Goal: Task Accomplishment & Management: Use online tool/utility

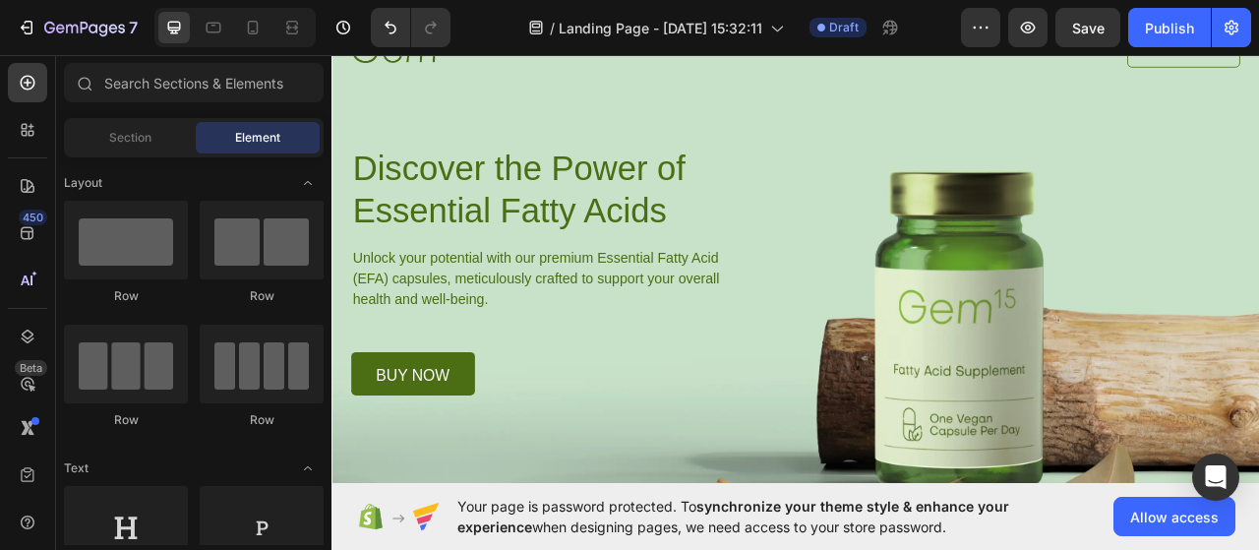
scroll to position [116, 0]
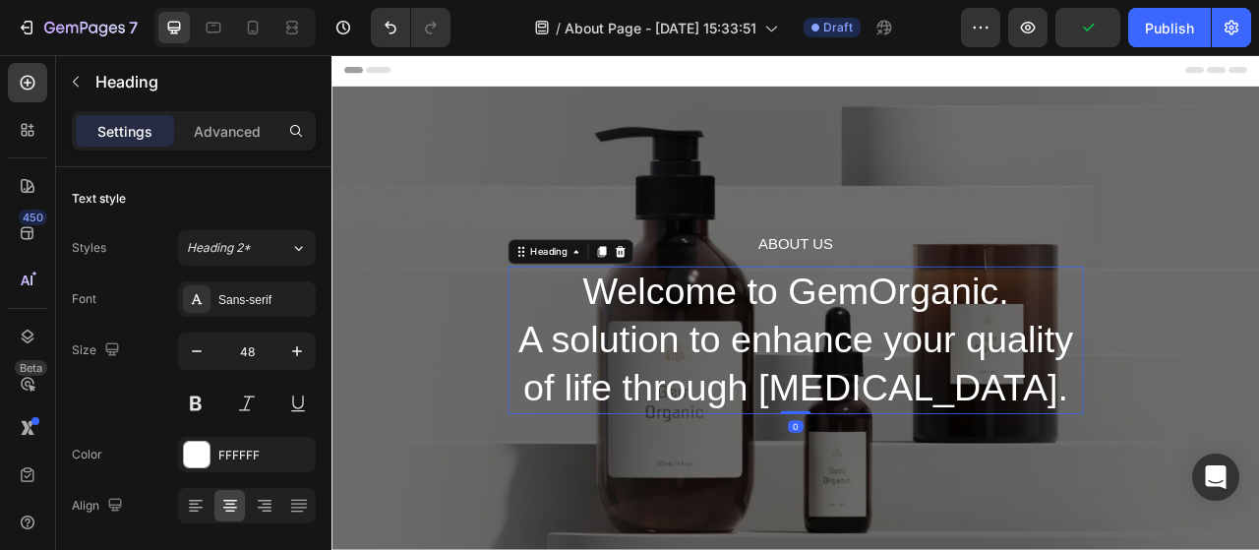
click at [905, 376] on p "Welcome to GemOrganic. A solution to enhance your quality of life through [MEDI…" at bounding box center [922, 419] width 728 height 184
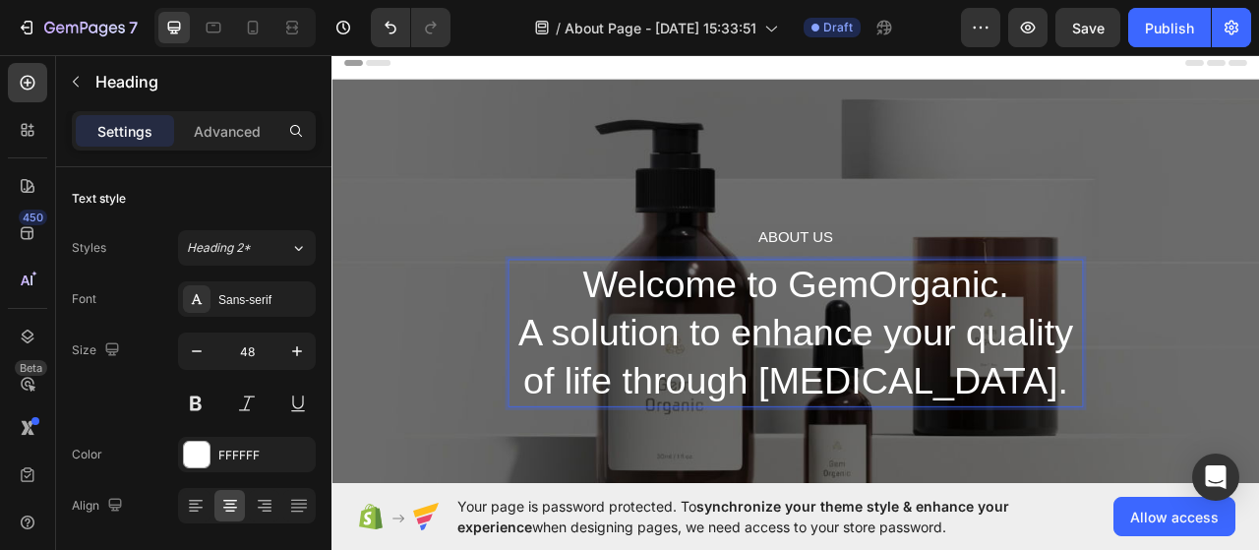
click at [905, 376] on p "Welcome to GemOrganic. A solution to enhance your quality of life through [MEDI…" at bounding box center [922, 411] width 728 height 184
click at [953, 399] on p "Welcome to GemOrganic. A solution to enhance your quality of life through [MEDI…" at bounding box center [922, 411] width 728 height 184
click at [1226, 472] on p "Welcome to GemOrganic. A solution to enhance your quality of life through [MEDI…" at bounding box center [922, 411] width 728 height 184
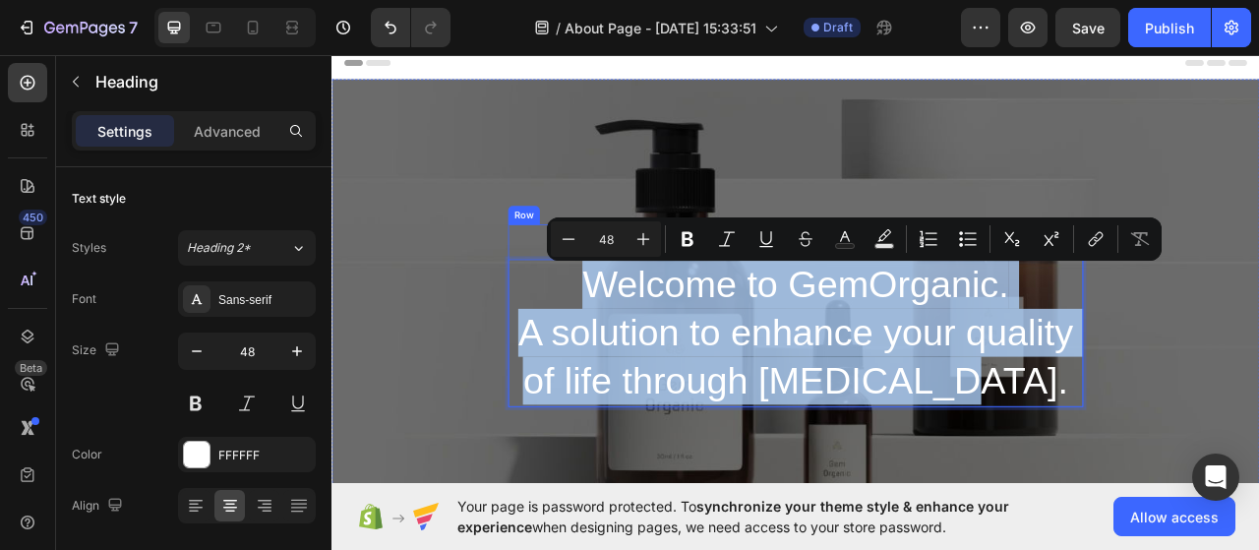
drag, startPoint x: 1220, startPoint y: 472, endPoint x: 655, endPoint y: 302, distance: 589.8
click at [655, 302] on div "About Us Heading Welcome to GemOrganic. A solution to enhance your quality of l…" at bounding box center [922, 389] width 732 height 232
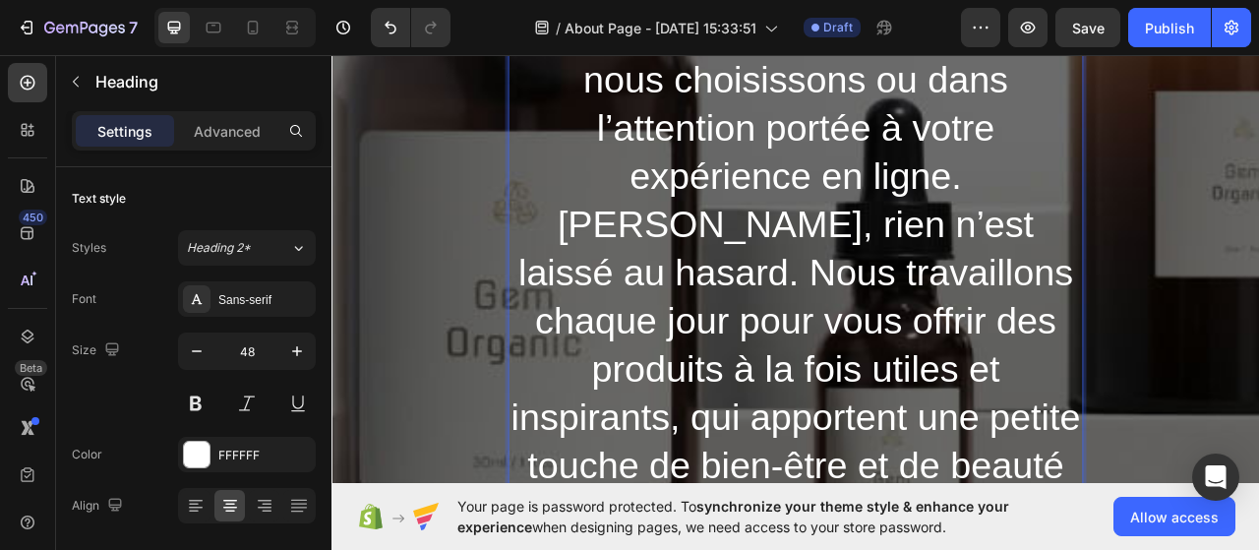
scroll to position [643, 0]
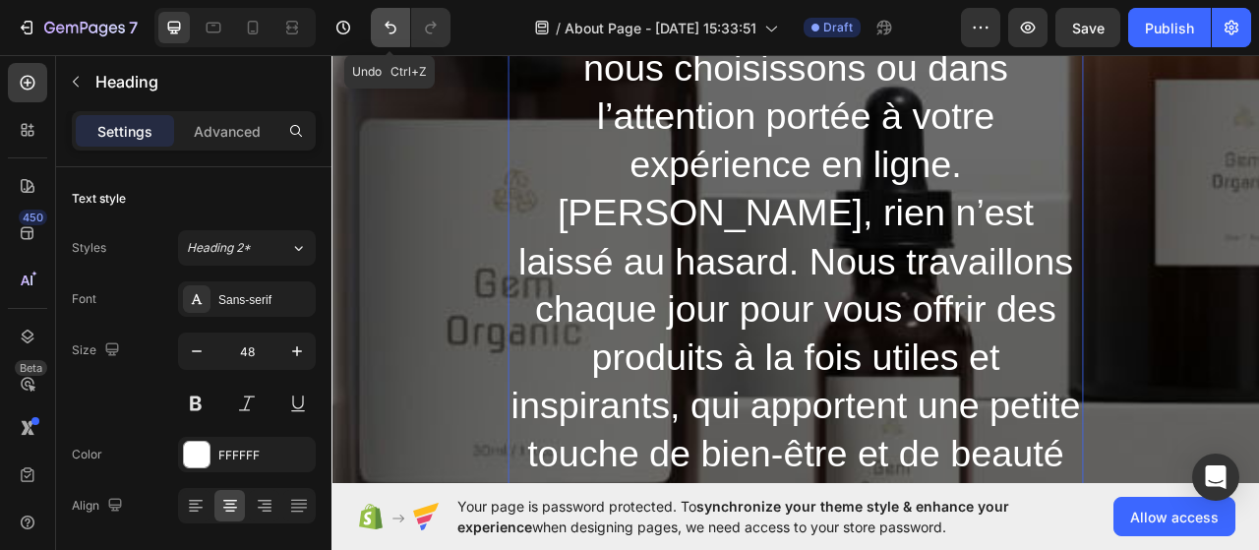
click at [396, 24] on icon "Undo/Redo" at bounding box center [391, 28] width 20 height 20
click at [378, 20] on button "Undo/Redo" at bounding box center [390, 27] width 39 height 39
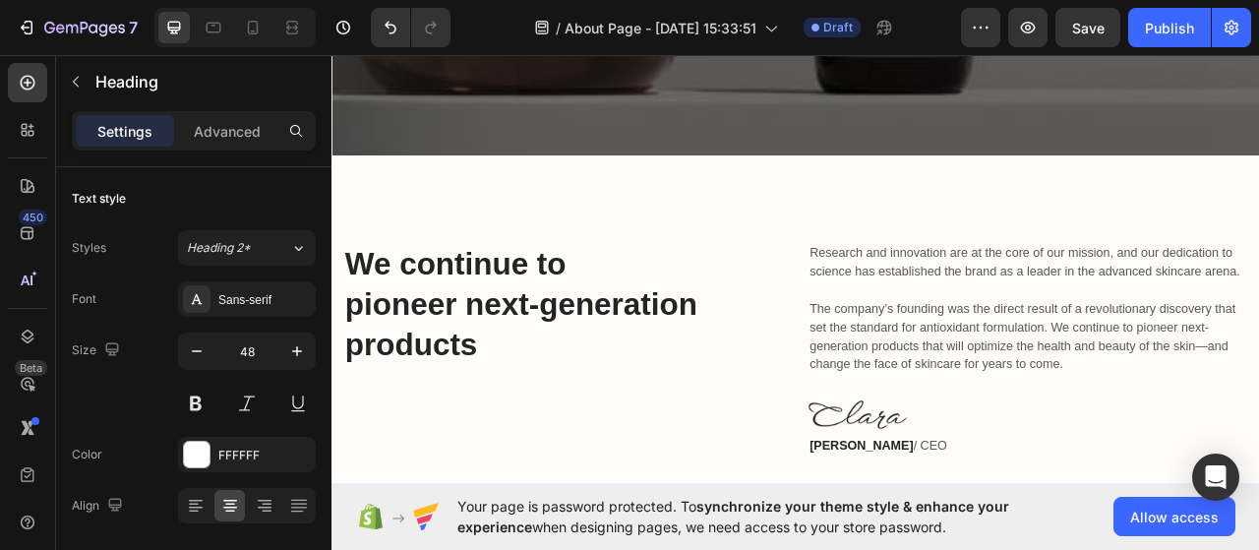
scroll to position [1304, 0]
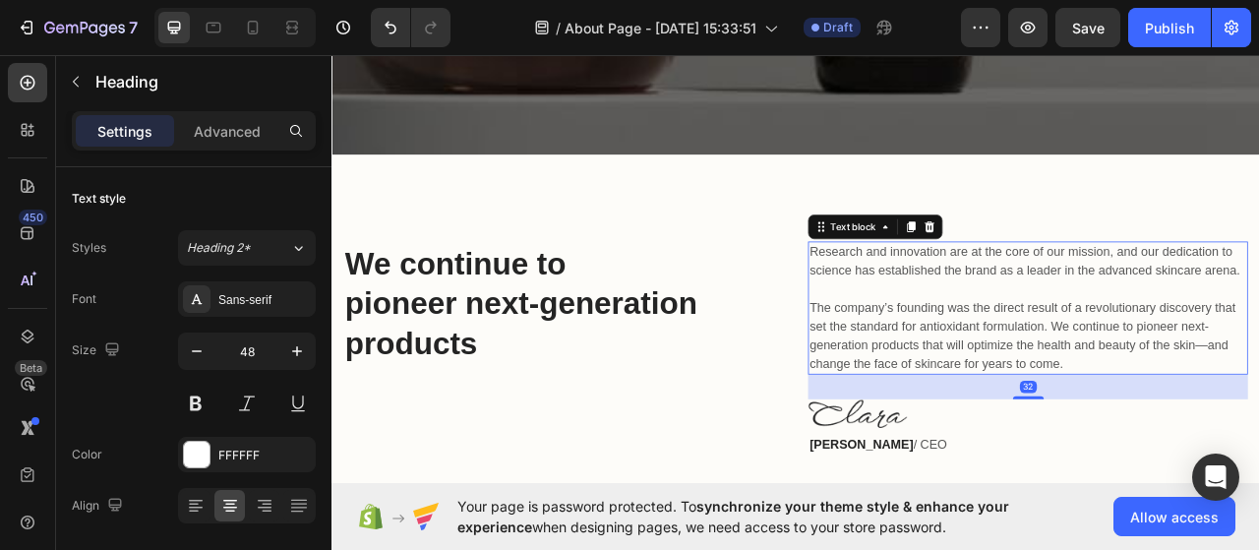
click at [1100, 373] on p "Research and innovation are at the core of our mission, and our dedication to s…" at bounding box center [1218, 378] width 556 height 165
click at [1205, 387] on p "Research and innovation are at the core of our mission, and our dedication to s…" at bounding box center [1218, 378] width 556 height 165
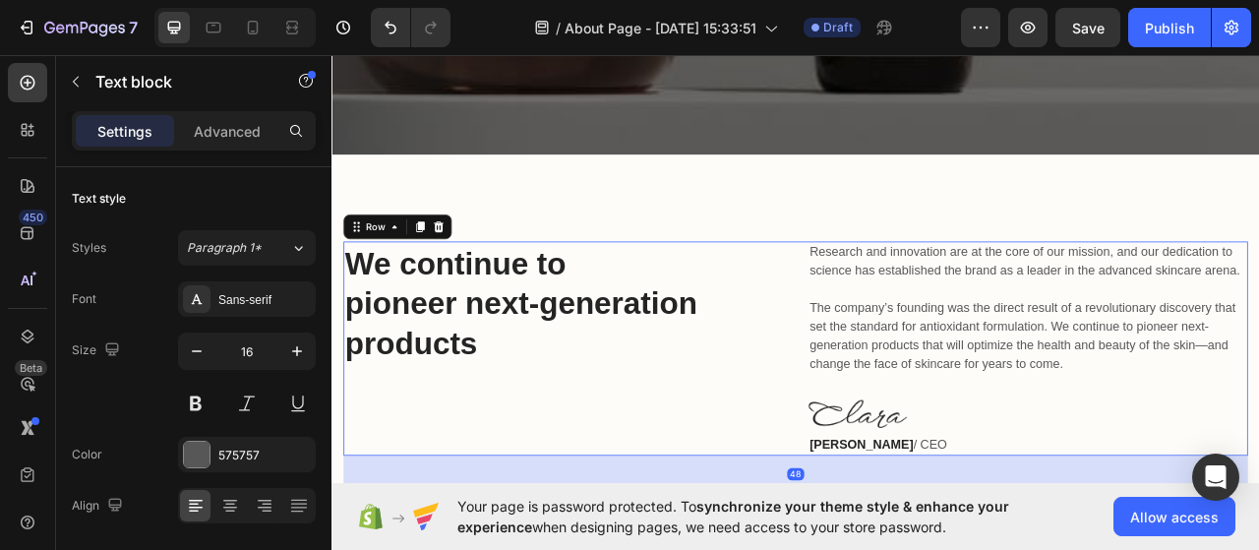
click at [1258, 424] on div "Research and innovation are at the core of our mission, and our dedication to s…" at bounding box center [1218, 430] width 560 height 273
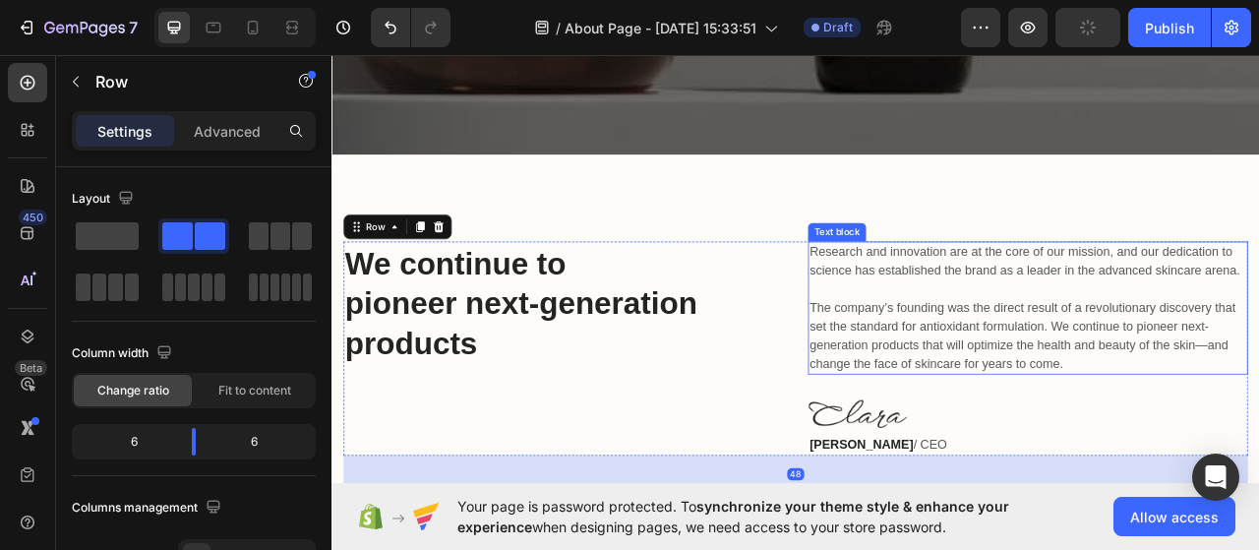
click at [1258, 410] on p "Research and innovation are at the core of our mission, and our dedication to s…" at bounding box center [1218, 378] width 556 height 165
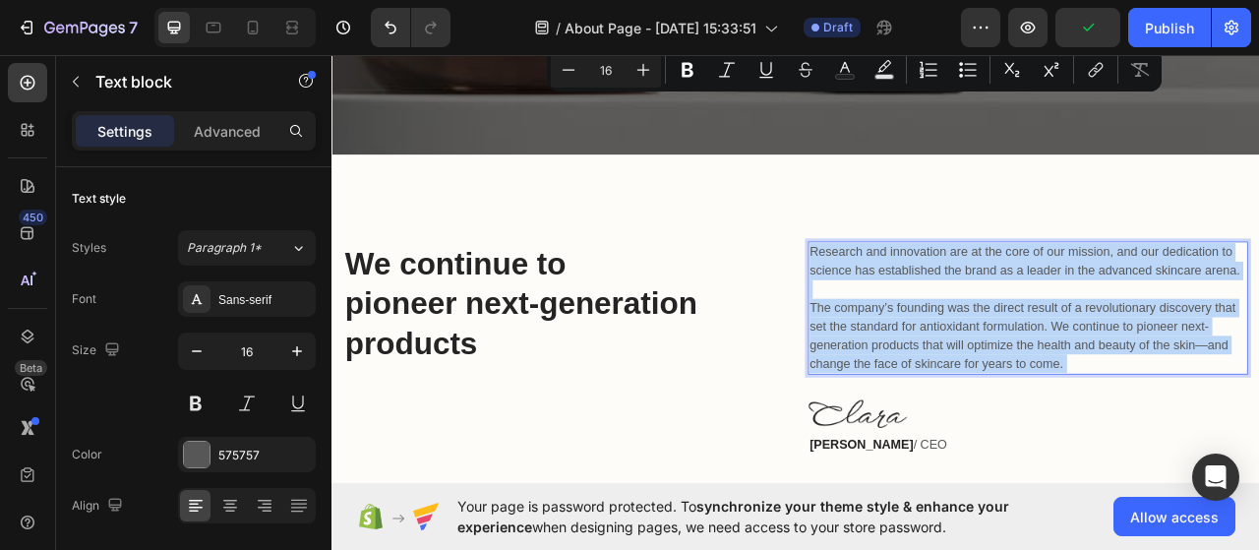
drag, startPoint x: 1275, startPoint y: 410, endPoint x: 959, endPoint y: 253, distance: 352.9
click at [959, 296] on p "Research and innovation are at the core of our mission, and our dedication to s…" at bounding box center [1218, 378] width 556 height 165
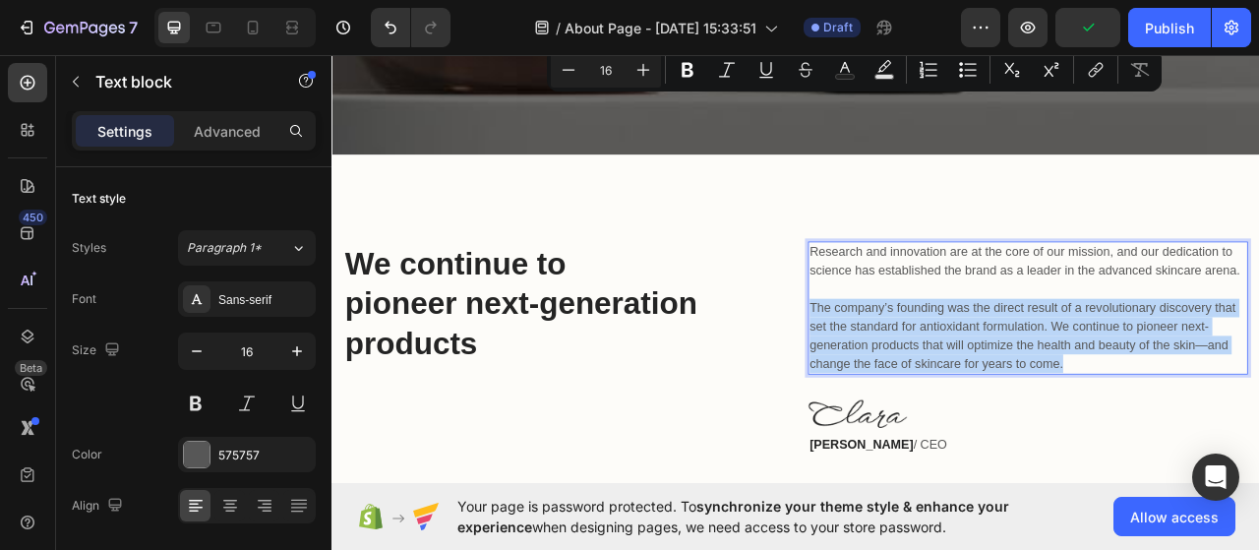
click at [1258, 387] on p "Research and innovation are at the core of our mission, and our dedication to s…" at bounding box center [1218, 378] width 556 height 165
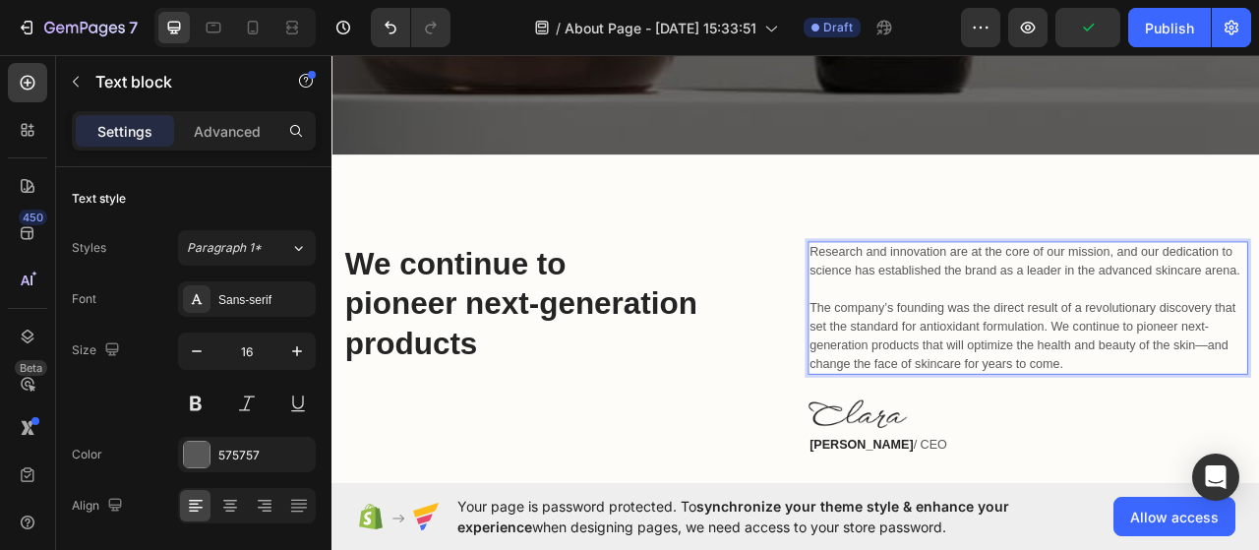
click at [1258, 414] on p "Research and innovation are at the core of our mission, and our dedication to s…" at bounding box center [1218, 378] width 556 height 165
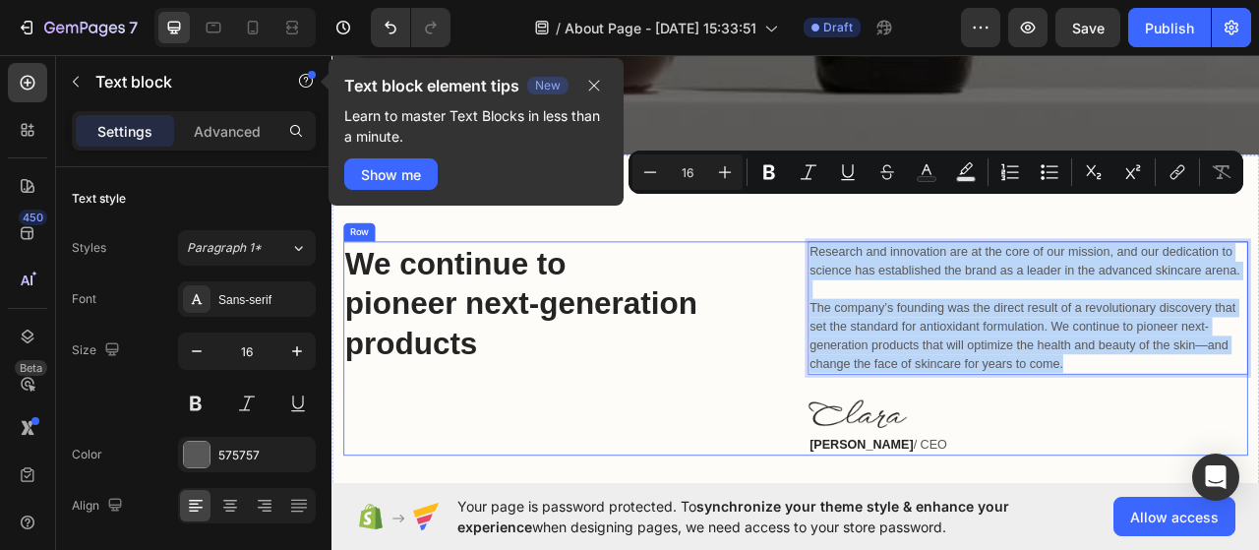
drag, startPoint x: 1259, startPoint y: 406, endPoint x: 928, endPoint y: 236, distance: 372.7
click at [928, 294] on div "We continue to pioneer next-generation products Heading Research and innovation…" at bounding box center [921, 430] width 1151 height 273
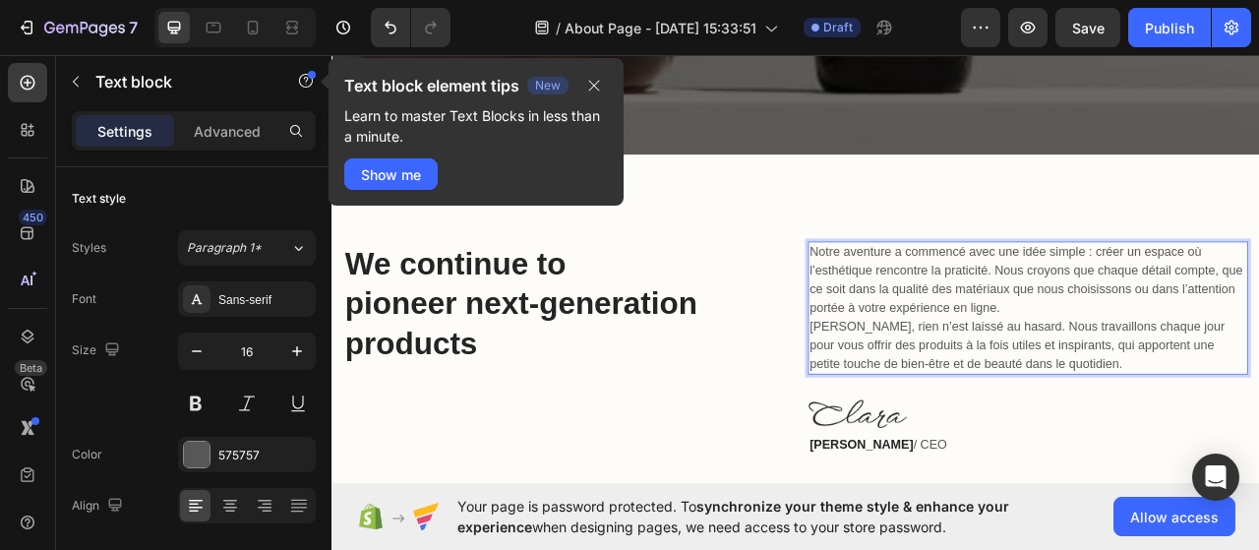
click at [1258, 313] on p "Notre aventure a commencé avec une idée simple : créer un espace où l’esthétiqu…" at bounding box center [1218, 343] width 556 height 94
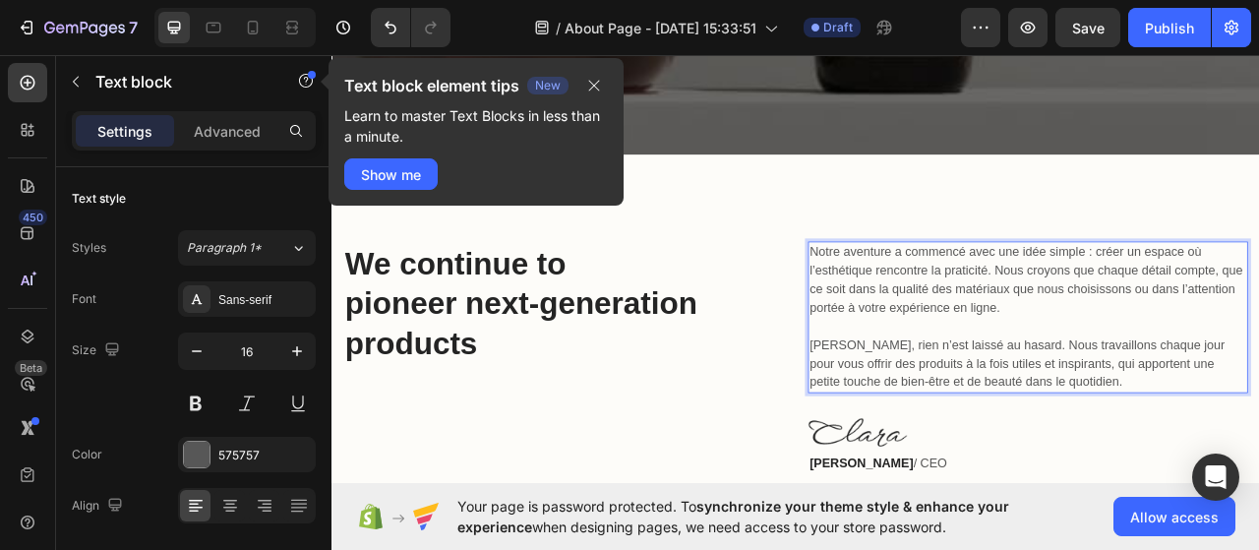
click at [1226, 418] on p "[PERSON_NAME], rien n’est laissé au hasard. Nous travaillons chaque jour pour v…" at bounding box center [1218, 449] width 556 height 71
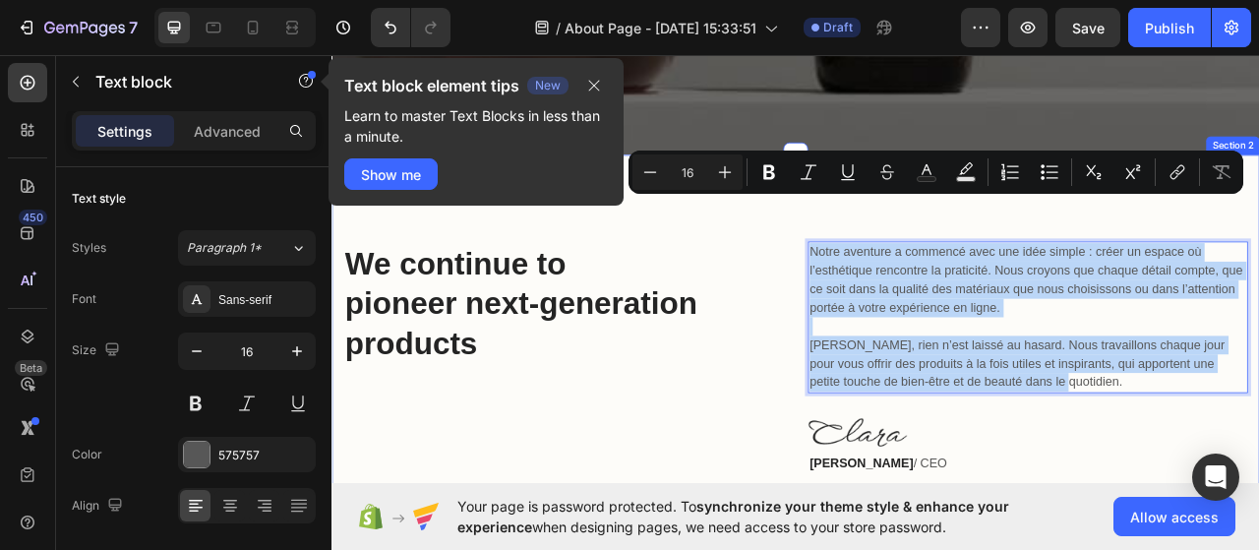
drag, startPoint x: 1226, startPoint y: 416, endPoint x: 933, endPoint y: 219, distance: 353.1
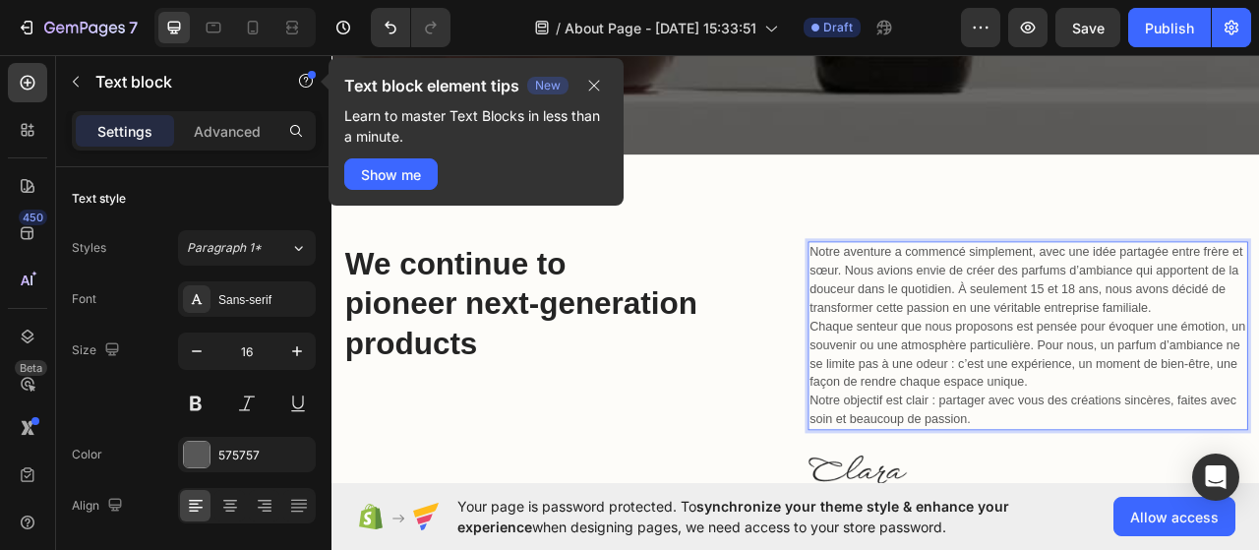
click at [1258, 311] on p "Notre aventure a commencé simplement, avec une idée partagée entre frère et sœu…" at bounding box center [1218, 343] width 556 height 94
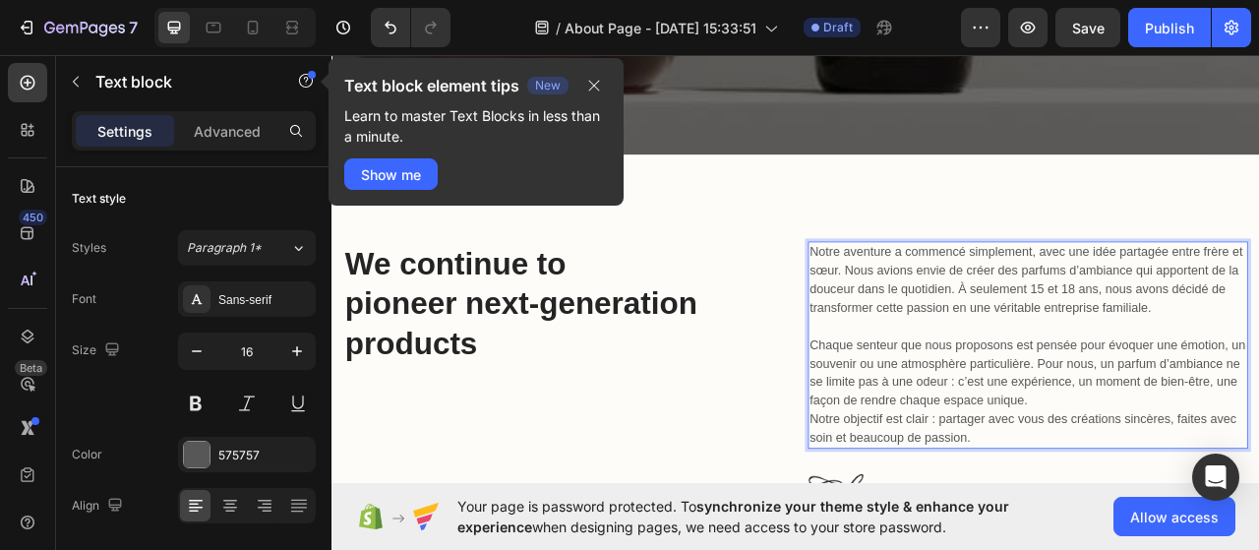
click at [1247, 440] on p "Chaque senteur que nous proposons est pensée pour évoquer une émotion, un souve…" at bounding box center [1218, 461] width 556 height 94
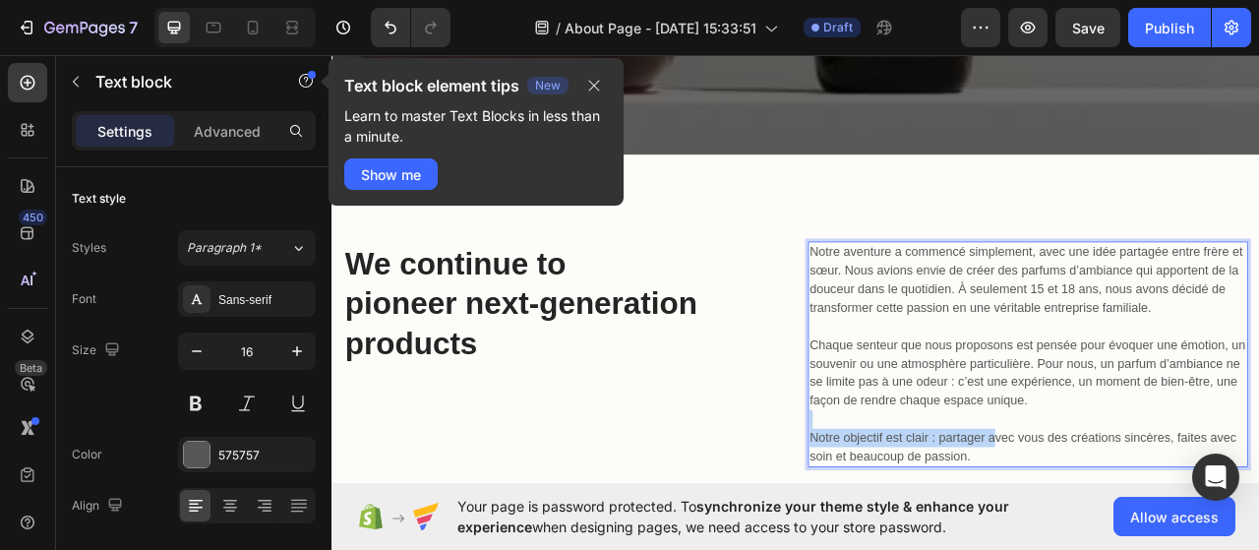
drag, startPoint x: 1171, startPoint y: 488, endPoint x: 1038, endPoint y: 447, distance: 139.1
click at [1038, 447] on div "Notre aventure a commencé simplement, avec une idée partagée entre frère et sœu…" at bounding box center [1218, 437] width 560 height 287
click at [1134, 532] on p "Notre objectif est clair : partager avec vous des créations sincères, faites av…" at bounding box center [1218, 555] width 556 height 47
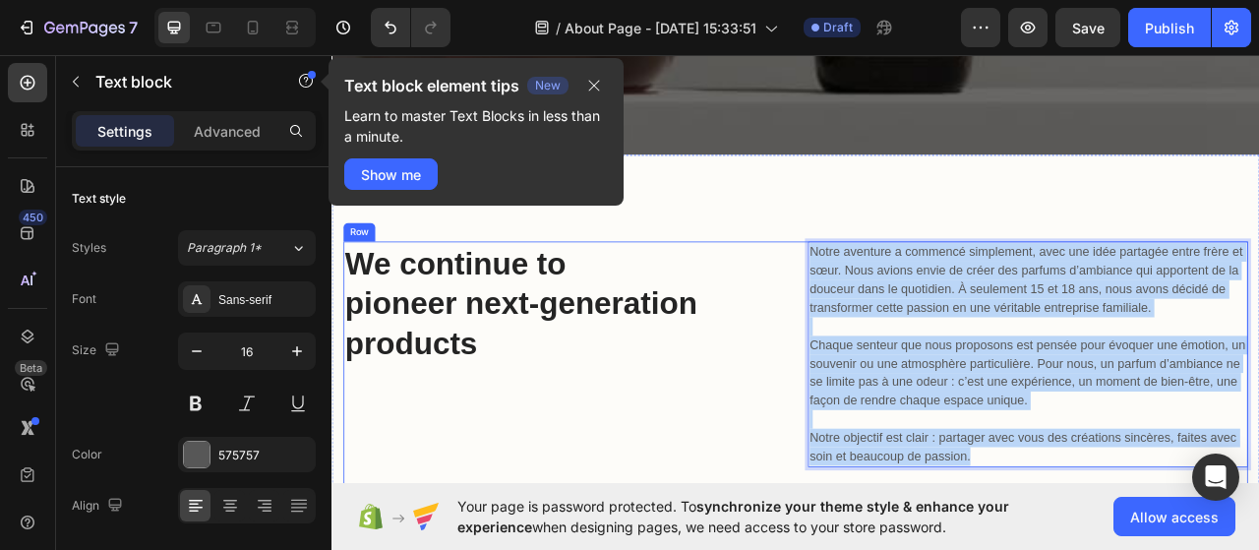
drag, startPoint x: 1143, startPoint y: 501, endPoint x: 904, endPoint y: 245, distance: 350.1
click at [904, 294] on div "We continue to pioneer next-generation products Heading Notre aventure a commen…" at bounding box center [921, 489] width 1151 height 391
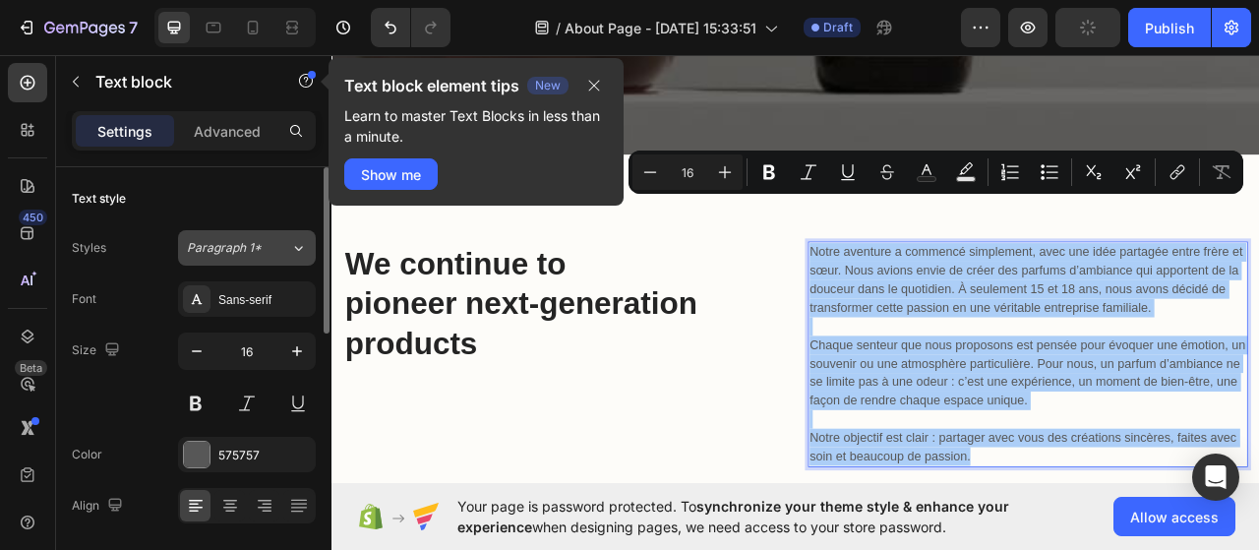
click at [270, 247] on div "Paragraph 1*" at bounding box center [238, 248] width 103 height 18
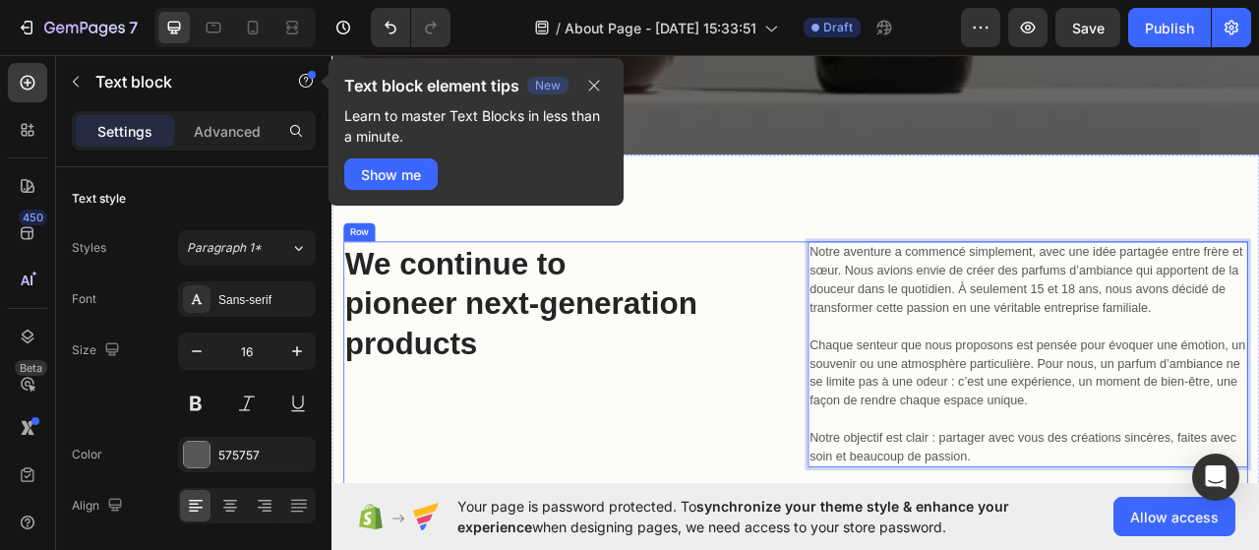
click at [788, 434] on div "We continue to pioneer next-generation products Heading" at bounding box center [626, 489] width 560 height 391
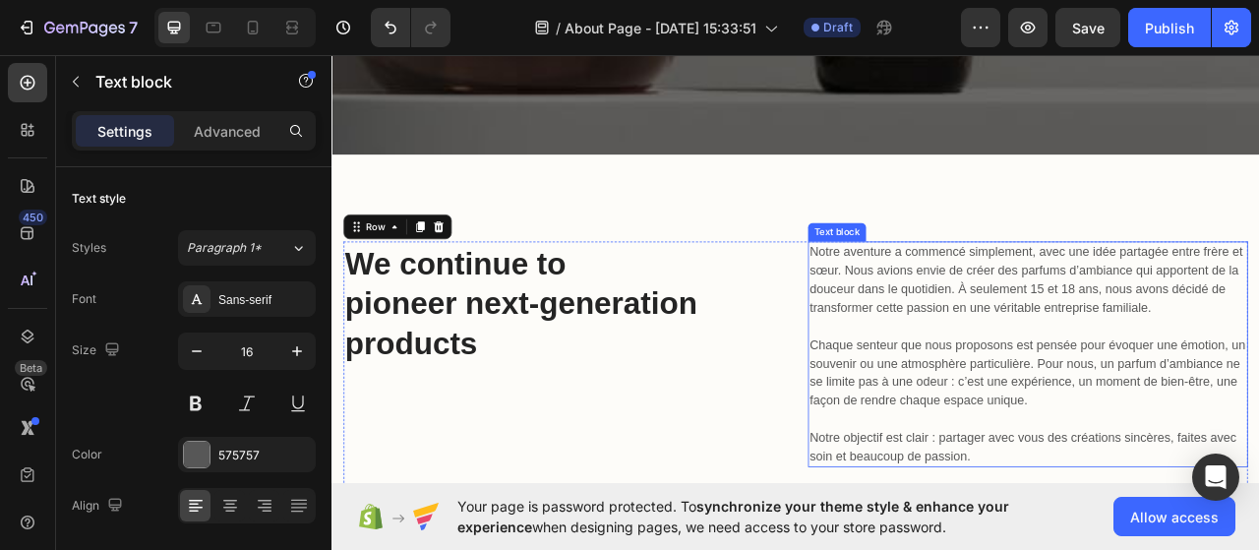
click at [1130, 414] on p "Chaque senteur que nous proposons est pensée pour évoquer une émotion, un souve…" at bounding box center [1218, 461] width 556 height 94
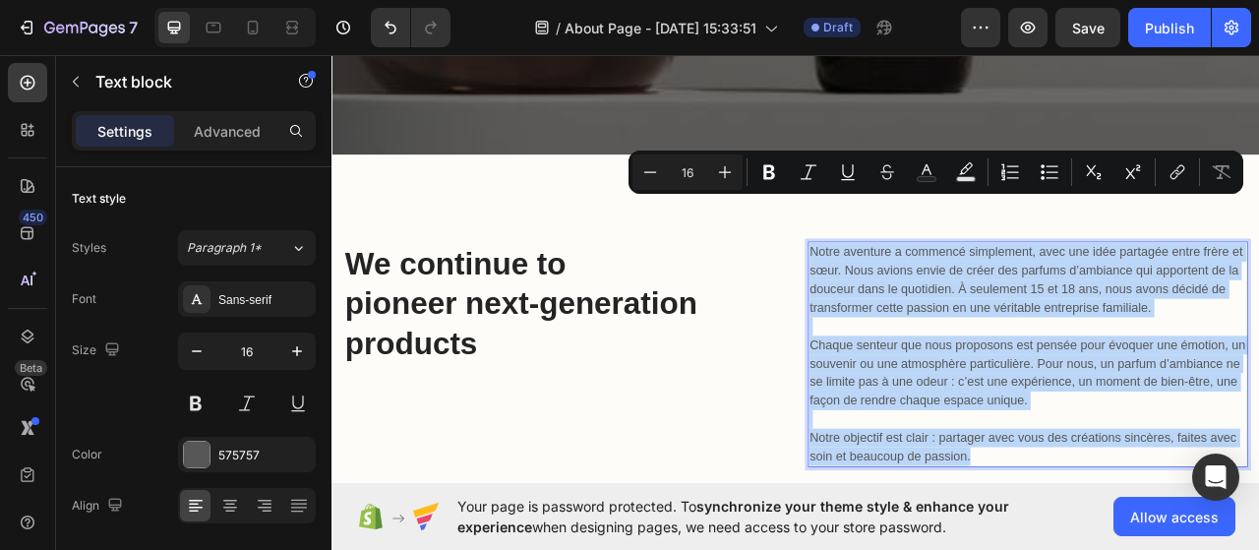
drag, startPoint x: 1191, startPoint y: 515, endPoint x: 929, endPoint y: 238, distance: 381.4
click at [938, 294] on div "Notre aventure a commencé simplement, avec une idée partagée entre frère et sœu…" at bounding box center [1218, 437] width 560 height 287
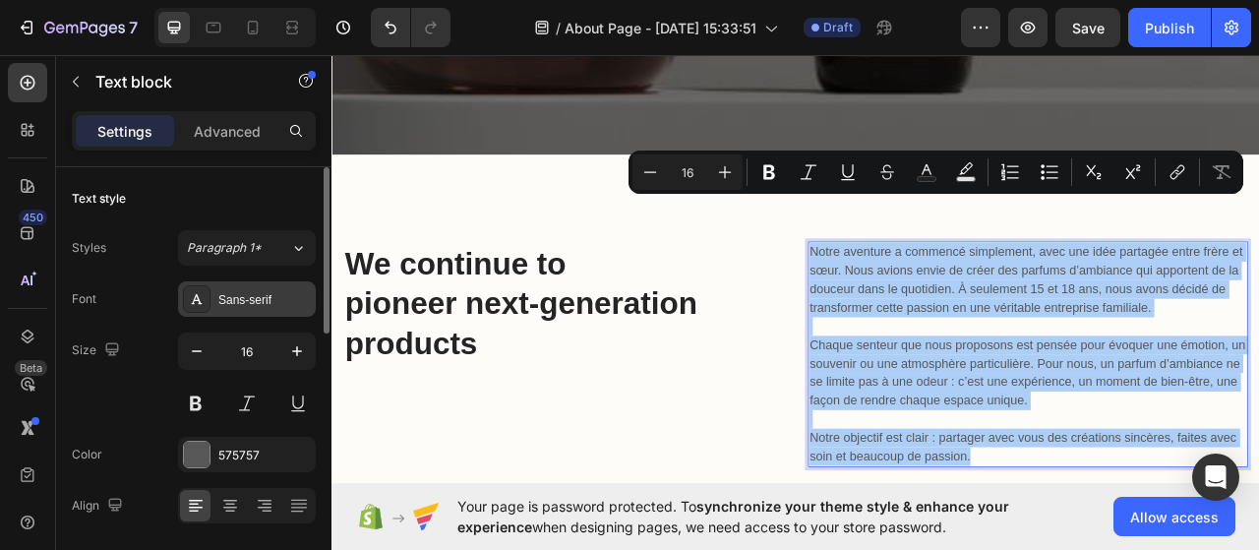
click at [233, 302] on div "Sans-serif" at bounding box center [264, 300] width 92 height 18
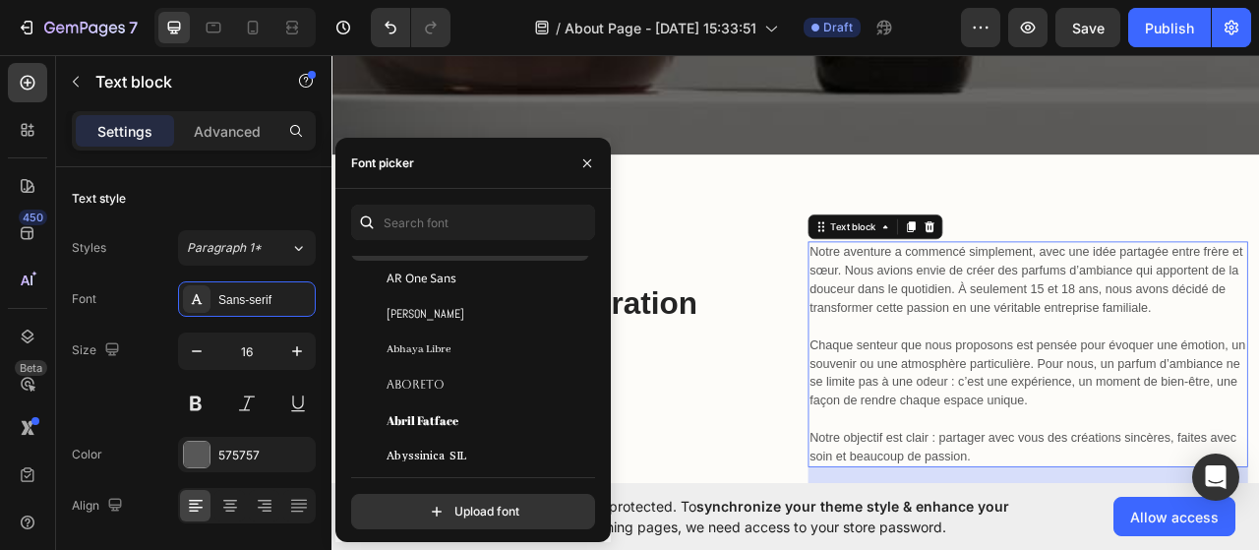
scroll to position [152, 0]
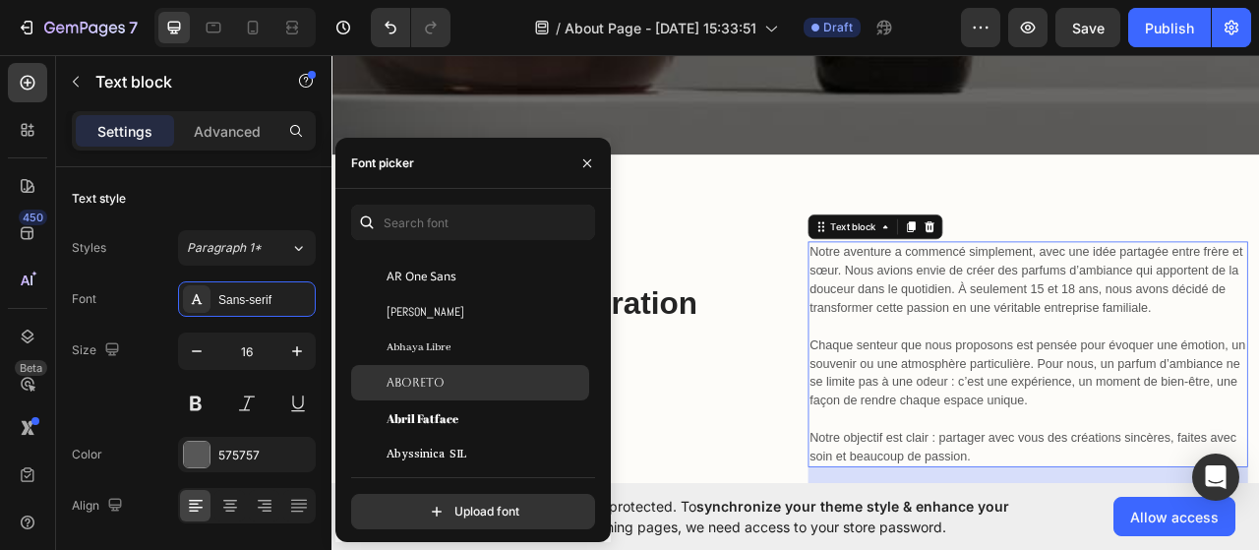
click at [425, 377] on span "Aboreto" at bounding box center [416, 383] width 58 height 18
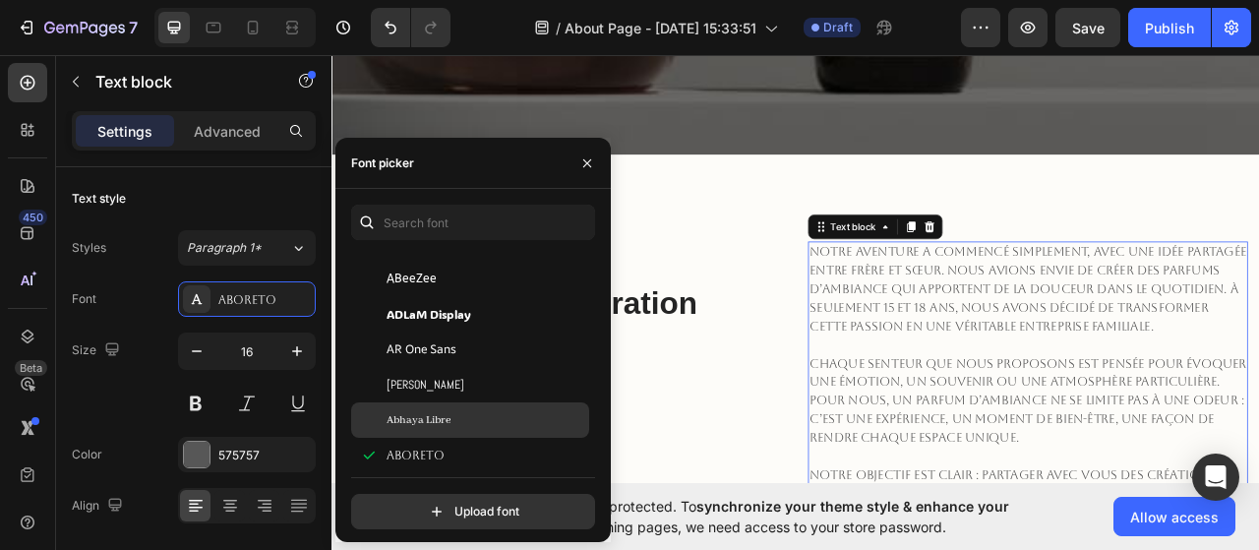
click at [440, 424] on span "Abhaya Libre" at bounding box center [419, 420] width 64 height 18
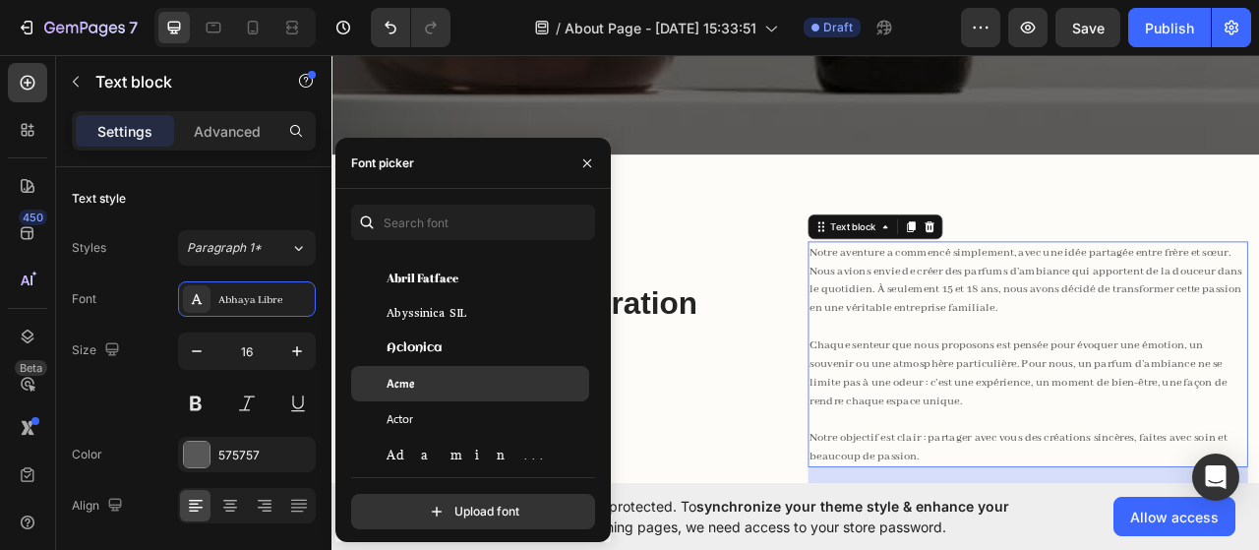
scroll to position [395, 0]
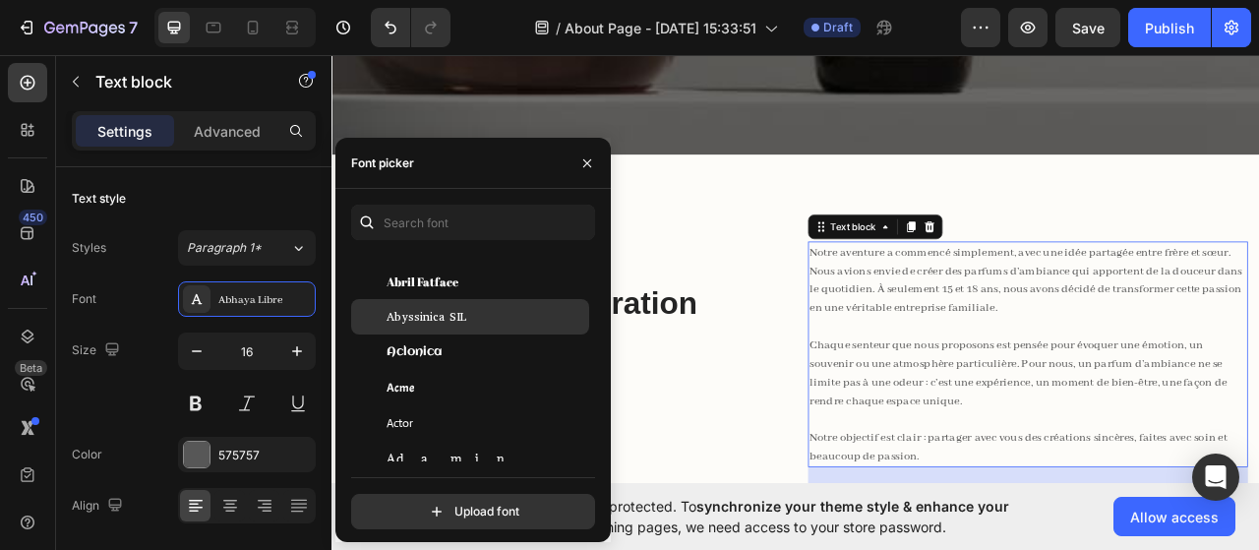
click at [453, 328] on div "Abyssinica SIL" at bounding box center [470, 316] width 238 height 35
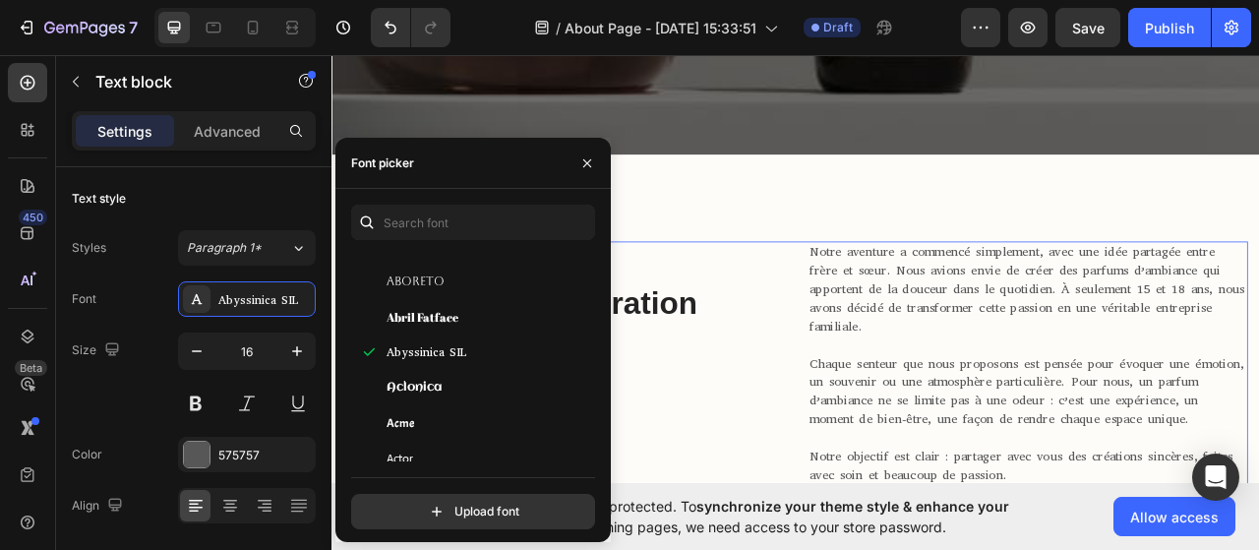
click at [873, 431] on div "We continue to pioneer next-generation products Heading" at bounding box center [626, 501] width 560 height 414
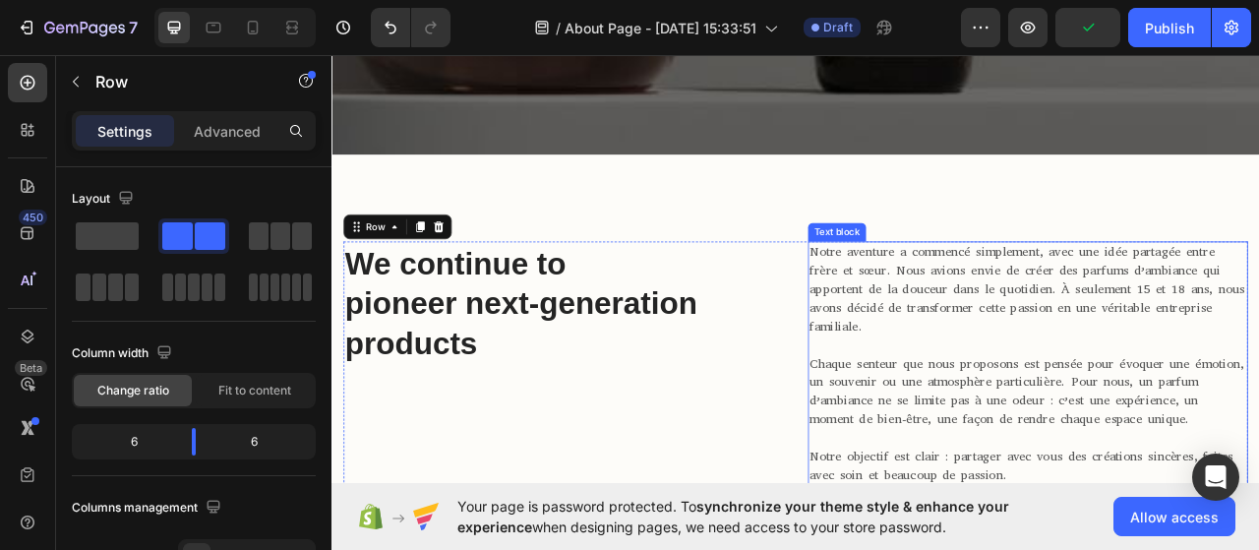
click at [1065, 445] on p "Chaque senteur que nous proposons est pensée pour évoquer une émotion, un souve…" at bounding box center [1218, 485] width 556 height 94
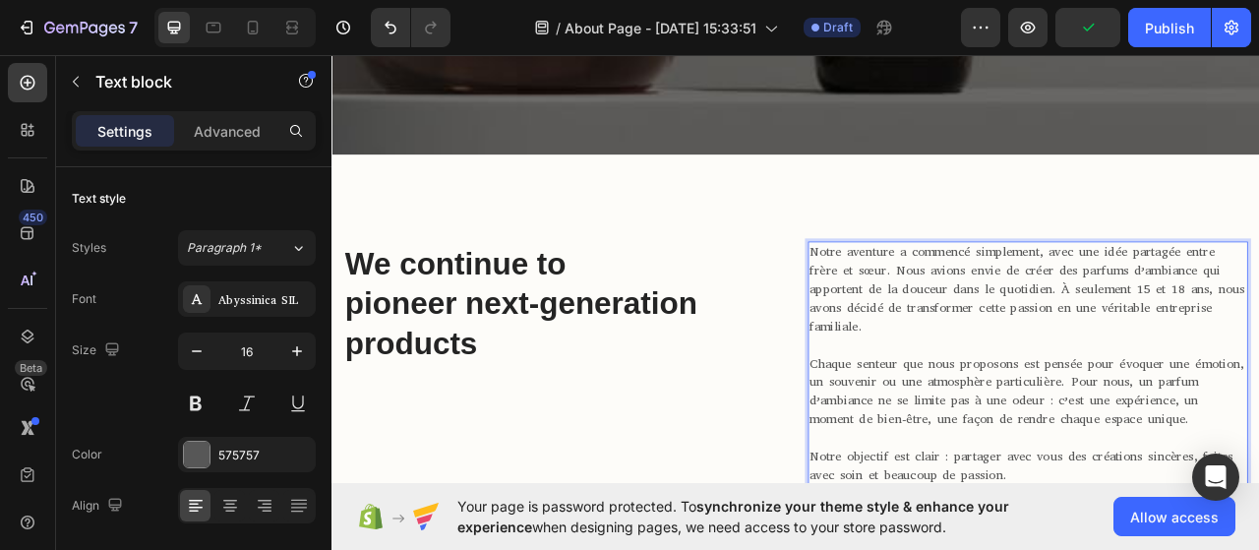
drag, startPoint x: 1072, startPoint y: 451, endPoint x: 1063, endPoint y: 338, distance: 112.6
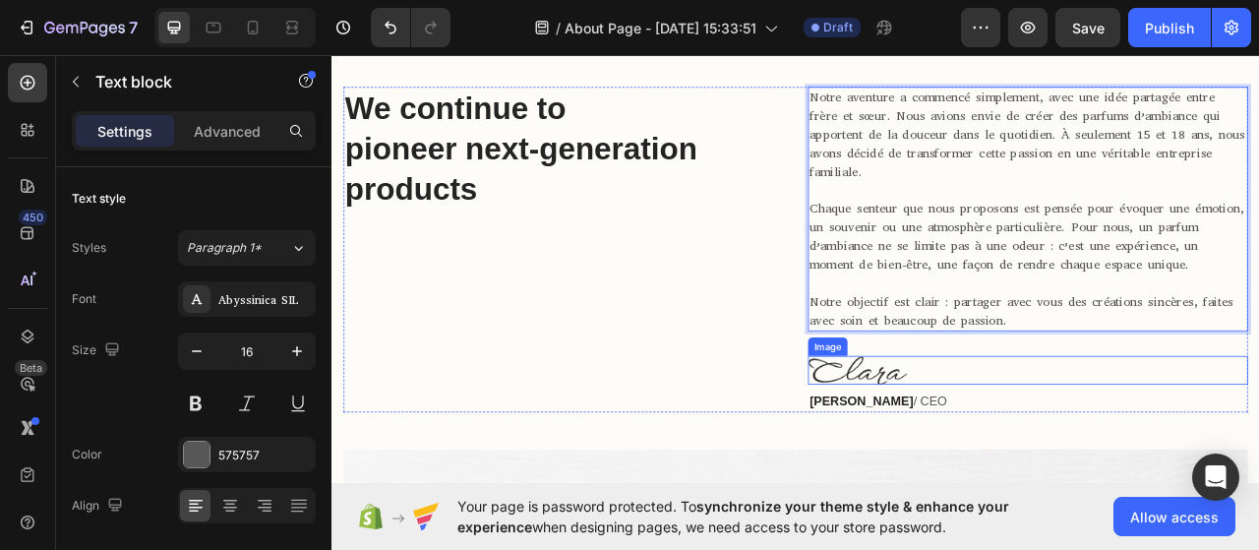
scroll to position [1439, 0]
click at [1074, 466] on div at bounding box center [1218, 457] width 560 height 36
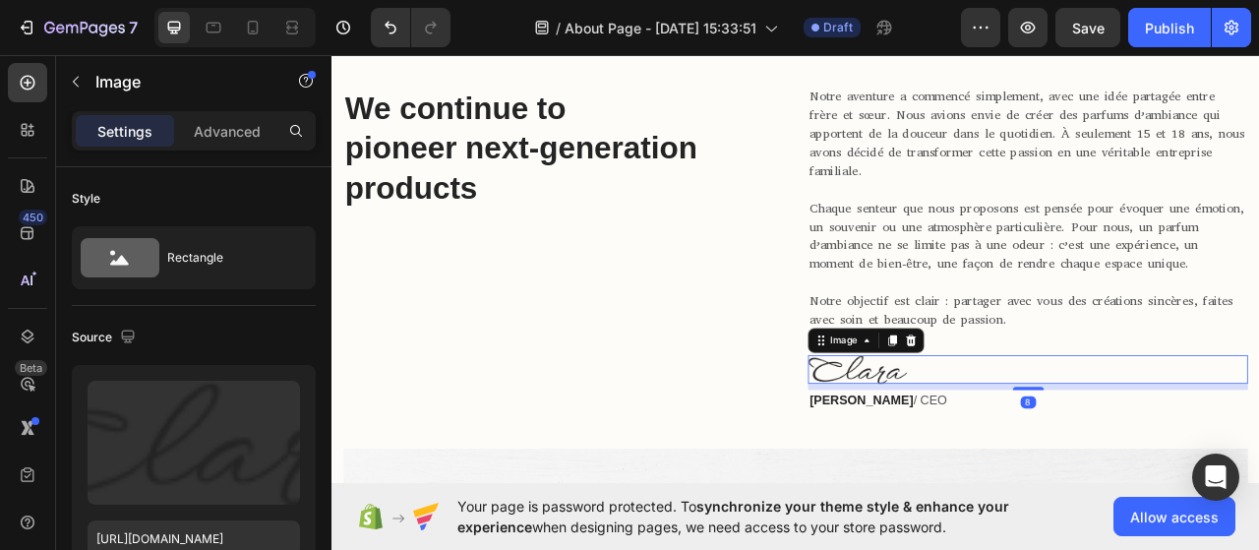
click at [1074, 466] on div at bounding box center [1218, 457] width 560 height 36
click at [1032, 460] on img at bounding box center [1001, 457] width 126 height 36
click at [1005, 423] on icon at bounding box center [1013, 420] width 16 height 16
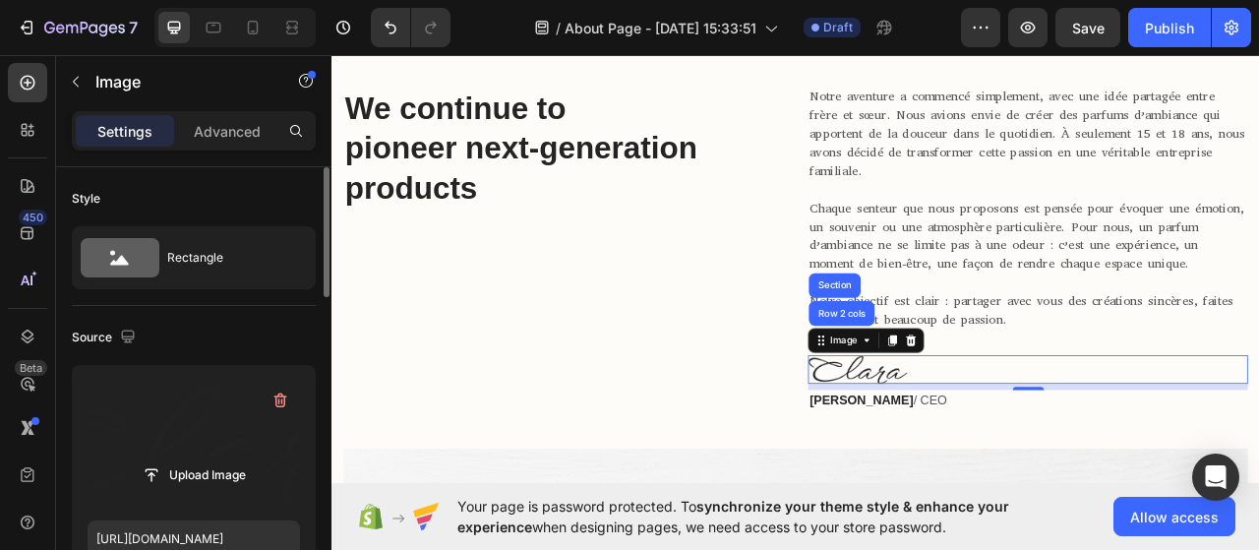
click at [191, 420] on label at bounding box center [194, 443] width 213 height 124
click at [191, 458] on input "file" at bounding box center [194, 474] width 136 height 33
